Goal: Task Accomplishment & Management: Use online tool/utility

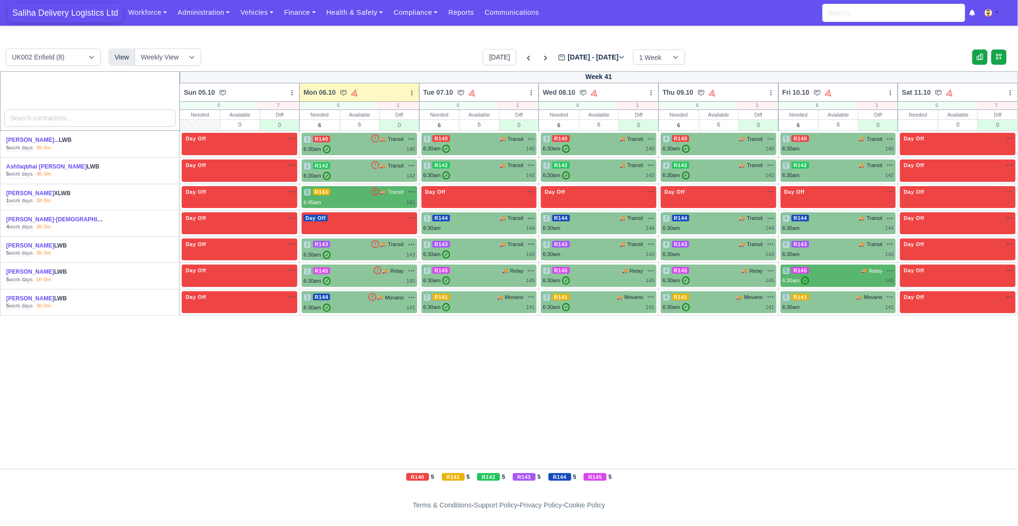
click at [66, 11] on span "Saliha Delivery Logistics Ltd" at bounding box center [65, 12] width 115 height 19
click at [257, 13] on link "Vehicles" at bounding box center [257, 12] width 44 height 19
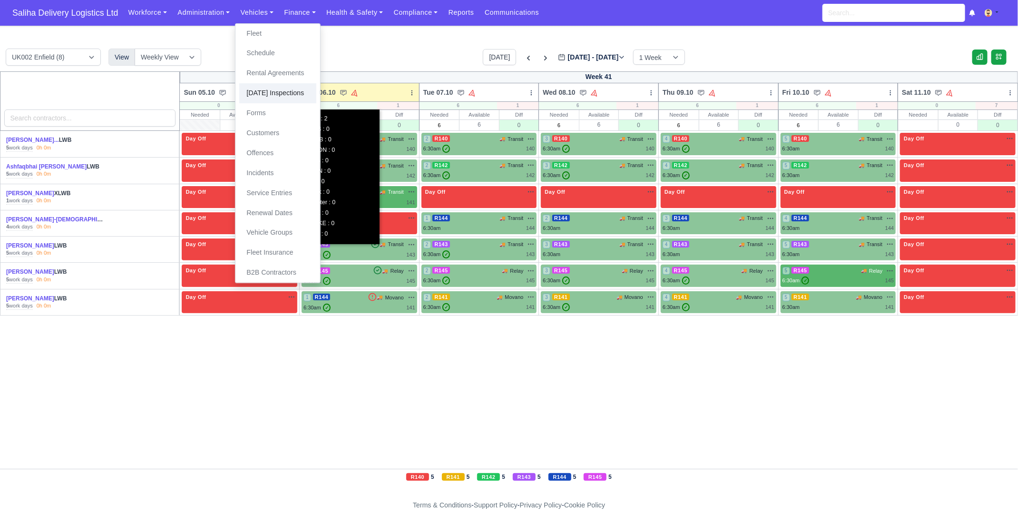
drag, startPoint x: 279, startPoint y: 92, endPoint x: 339, endPoint y: 103, distance: 60.9
click at [279, 92] on link "[DATE] Inspections" at bounding box center [277, 93] width 77 height 20
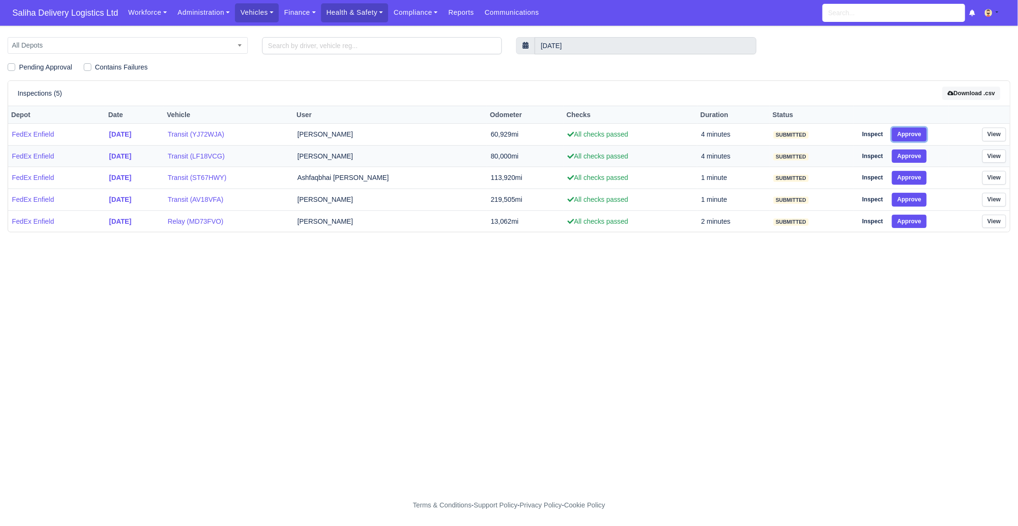
drag, startPoint x: 909, startPoint y: 132, endPoint x: 915, endPoint y: 144, distance: 13.4
click at [913, 136] on button "Approve" at bounding box center [909, 134] width 35 height 14
drag, startPoint x: 912, startPoint y: 152, endPoint x: 914, endPoint y: 158, distance: 7.1
click at [913, 155] on button "Approve" at bounding box center [909, 156] width 35 height 14
click at [915, 183] on button "Approve" at bounding box center [909, 178] width 35 height 14
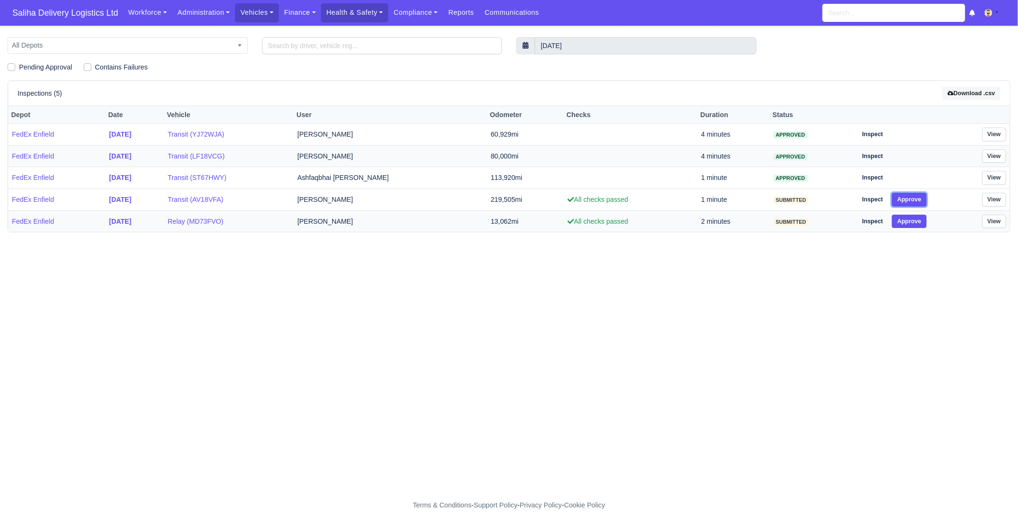
drag, startPoint x: 912, startPoint y: 199, endPoint x: 912, endPoint y: 211, distance: 11.4
click at [912, 206] on td "Inspect Approve" at bounding box center [900, 200] width 95 height 22
click at [912, 223] on button "Approve" at bounding box center [909, 222] width 35 height 14
click at [914, 199] on button "Approve" at bounding box center [909, 200] width 35 height 14
